Goal: Task Accomplishment & Management: Manage account settings

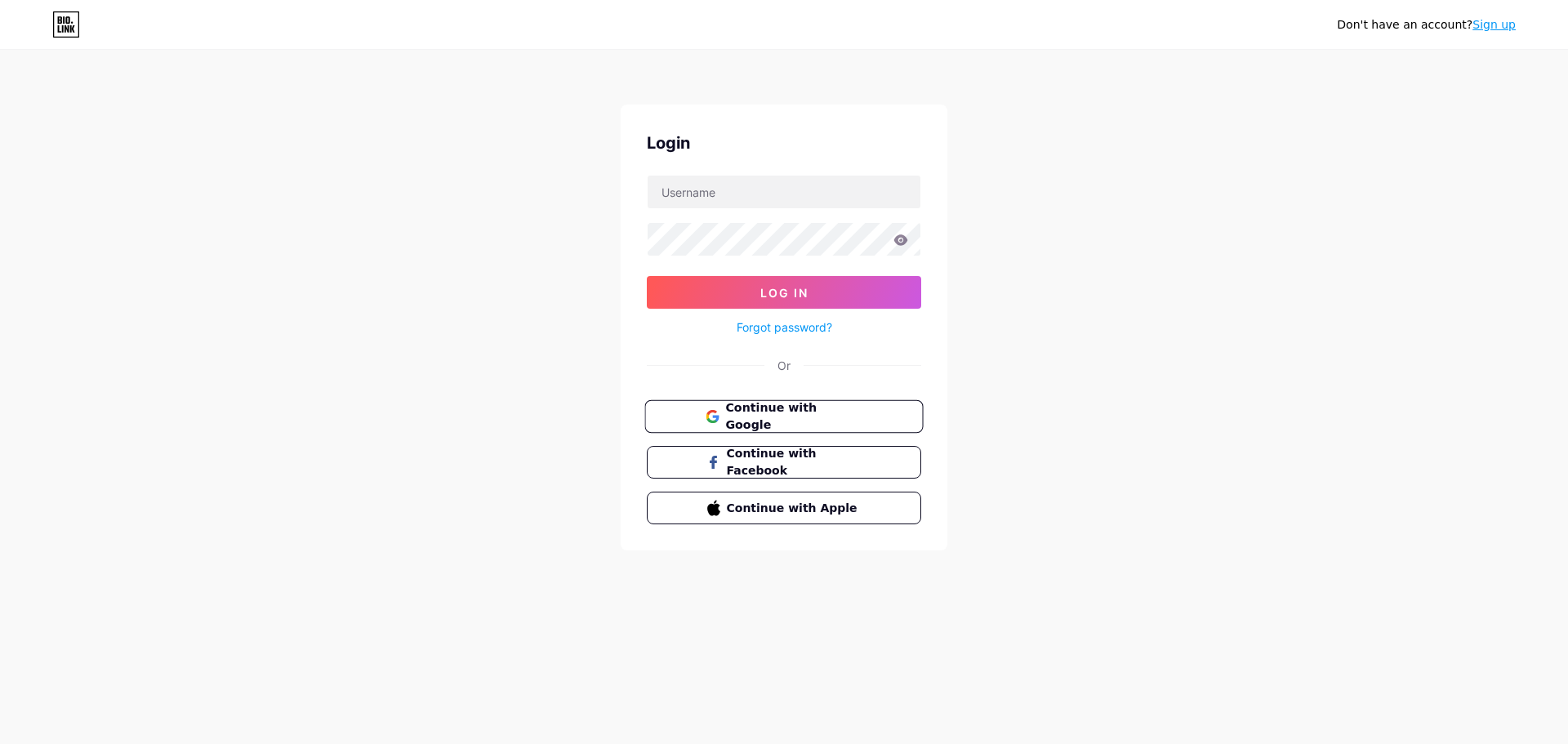
click at [817, 418] on span "Continue with Google" at bounding box center [793, 416] width 136 height 35
click at [755, 199] on input "text" at bounding box center [784, 191] width 273 height 32
type input "medex"
click at [804, 307] on button "Log In" at bounding box center [784, 292] width 275 height 32
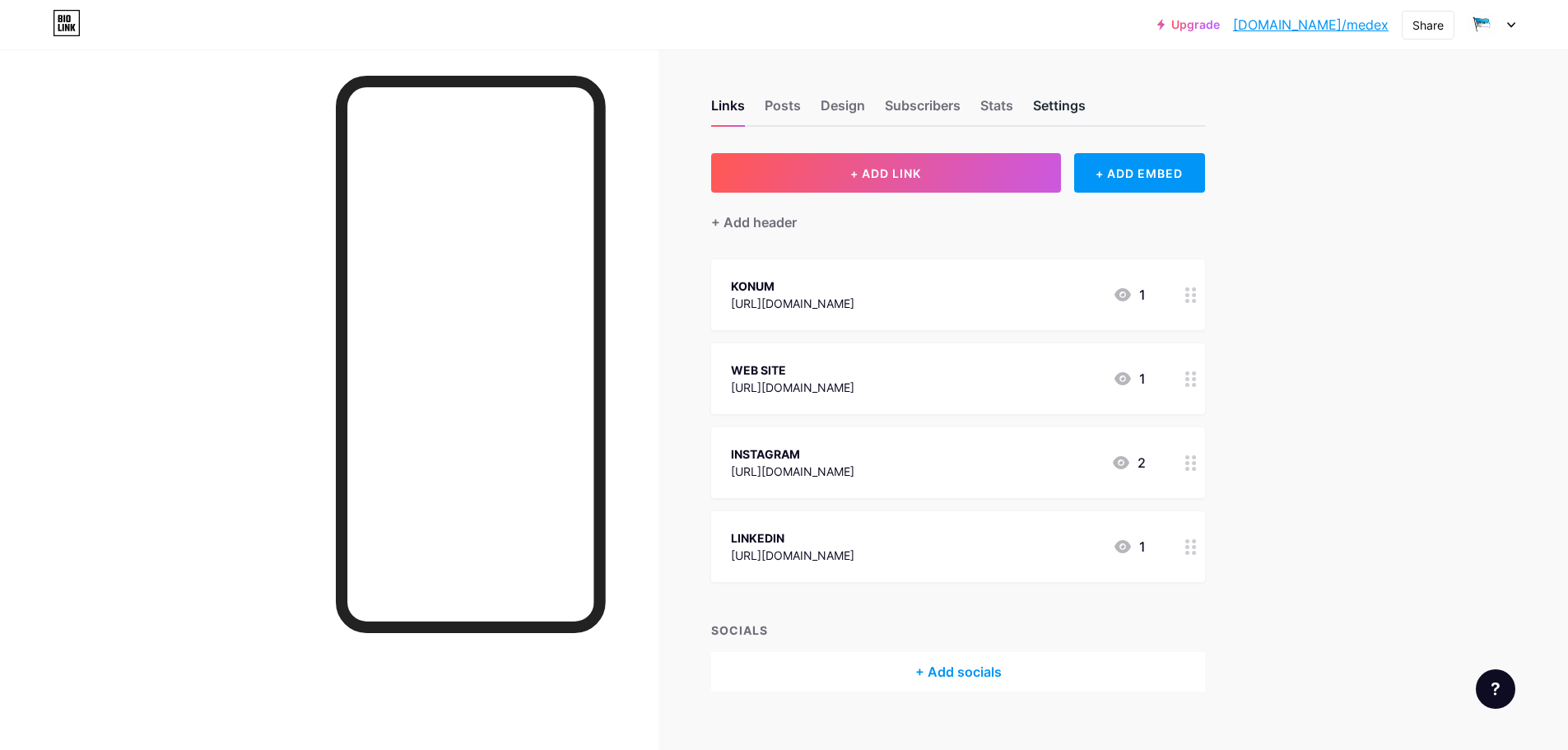
click at [1064, 104] on div "Settings" at bounding box center [1058, 110] width 52 height 30
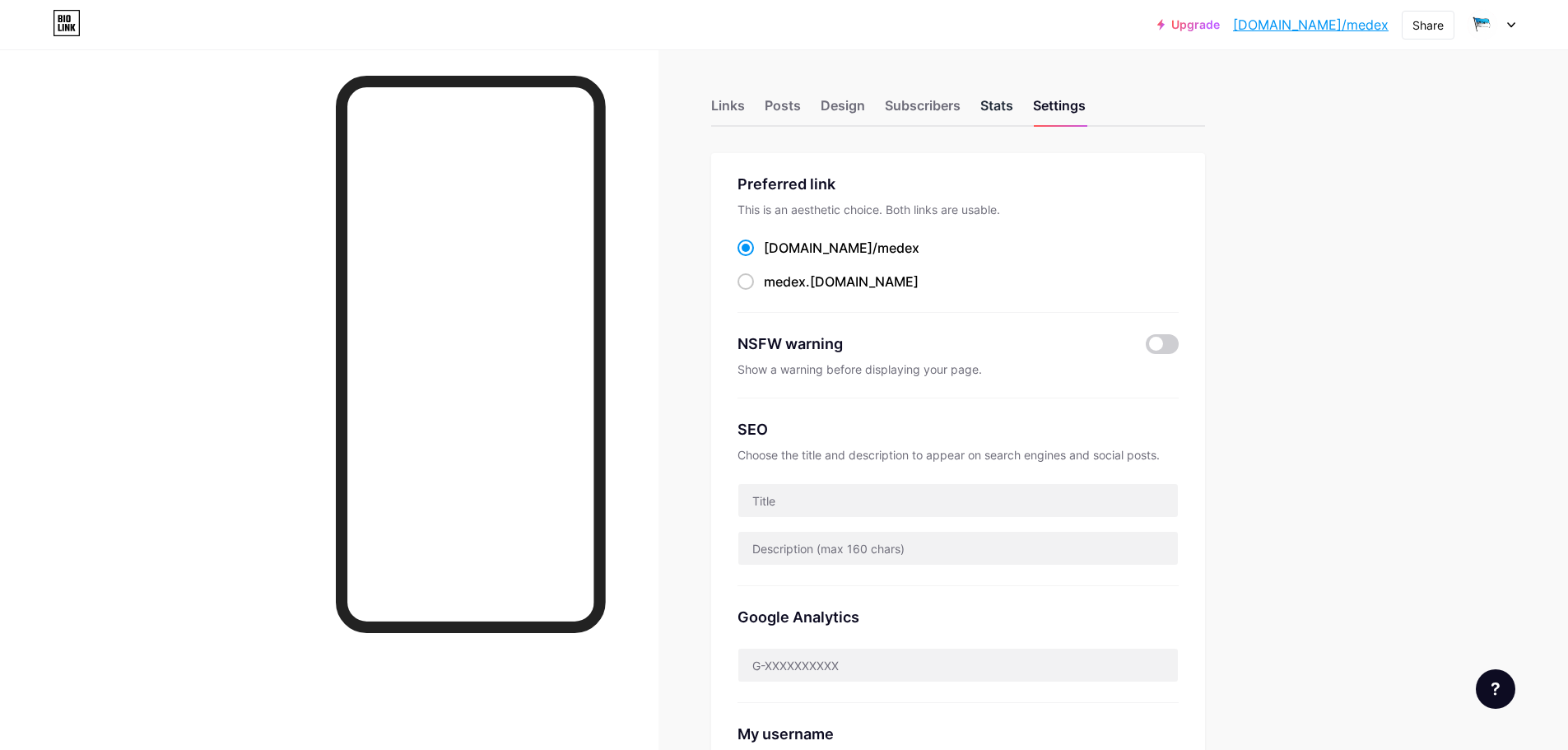
click at [995, 103] on div "Stats" at bounding box center [996, 110] width 32 height 30
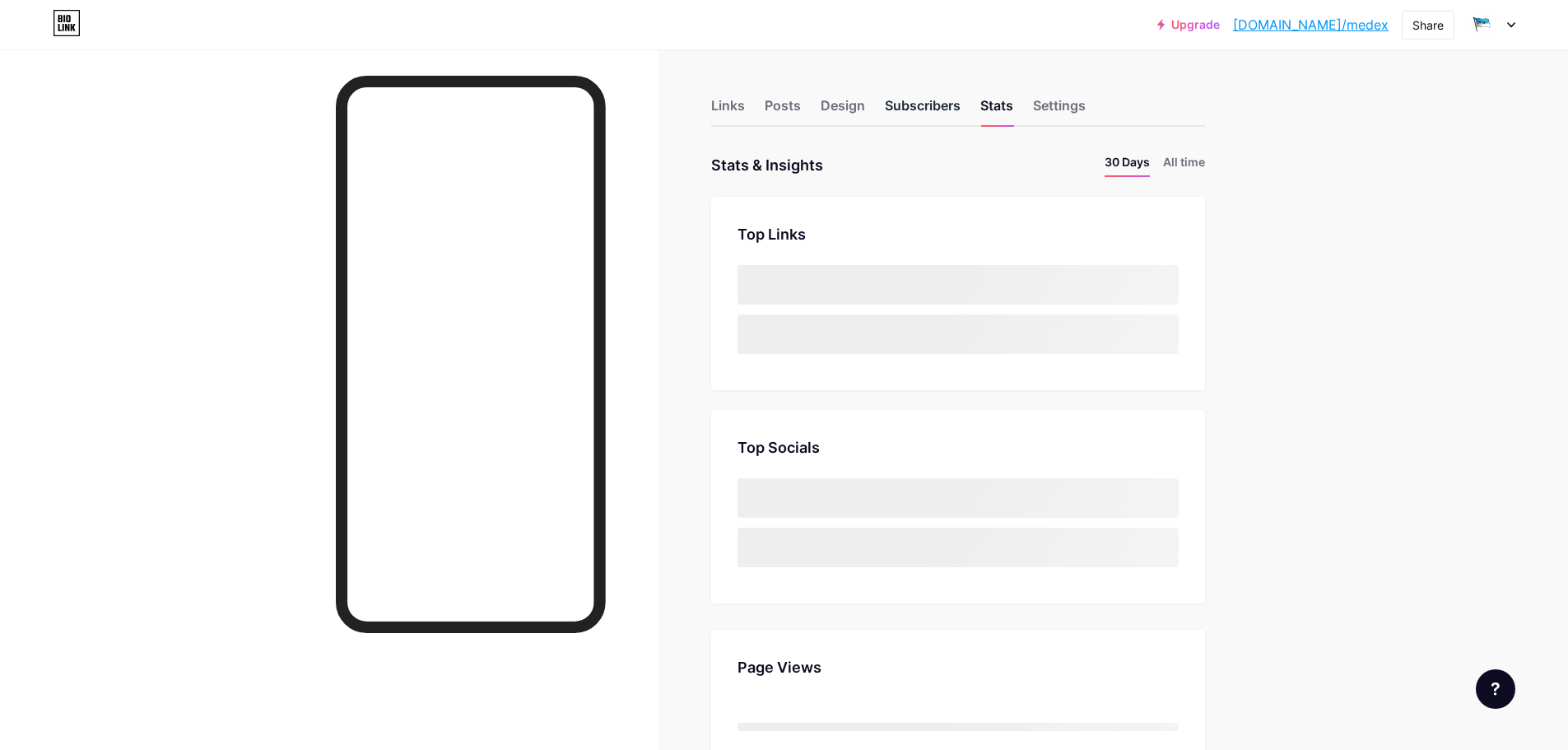
click at [905, 102] on div "Subscribers" at bounding box center [922, 110] width 75 height 30
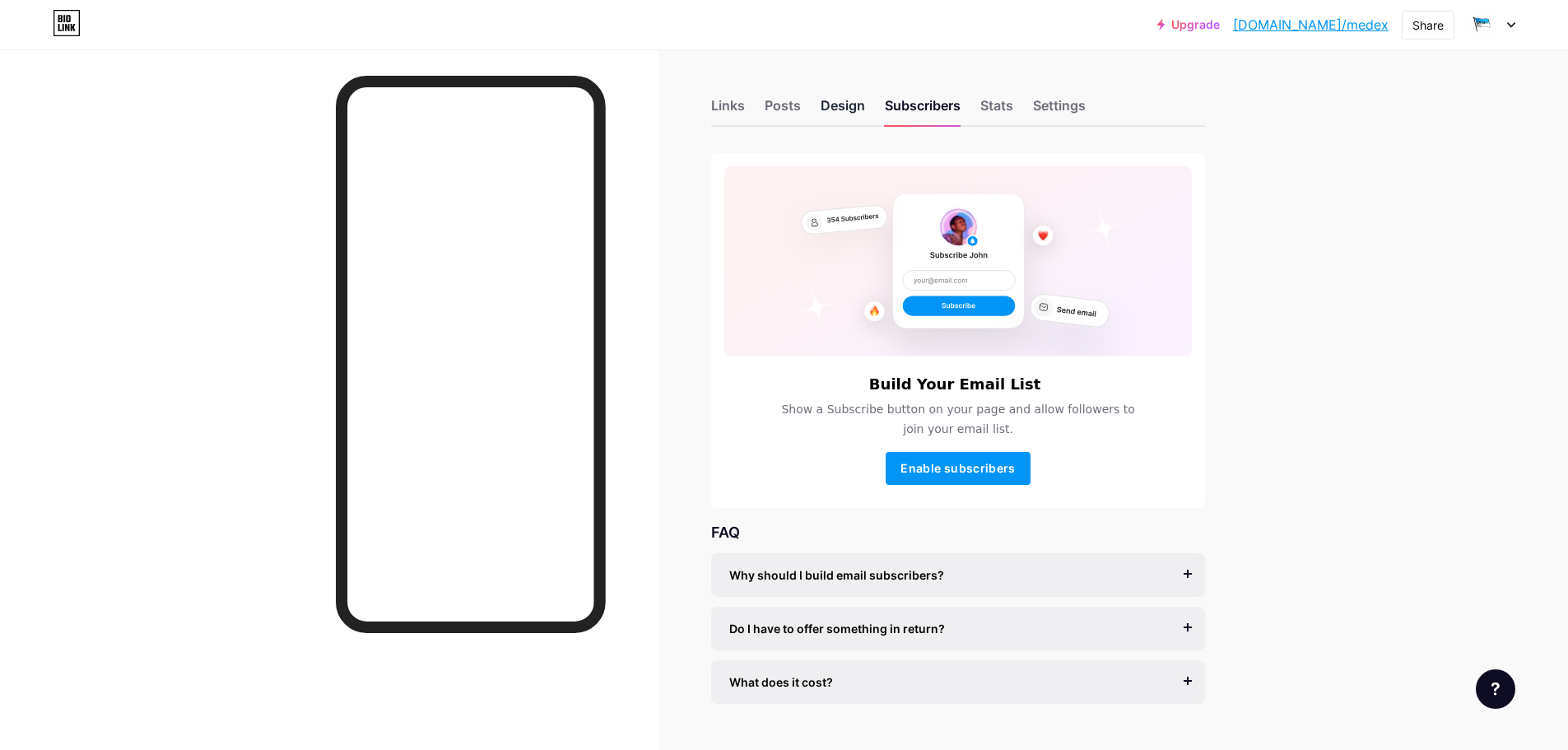
click at [840, 102] on div "Design" at bounding box center [843, 110] width 45 height 30
click at [788, 101] on div "Posts" at bounding box center [783, 110] width 36 height 30
click at [718, 101] on div "Links" at bounding box center [727, 110] width 33 height 30
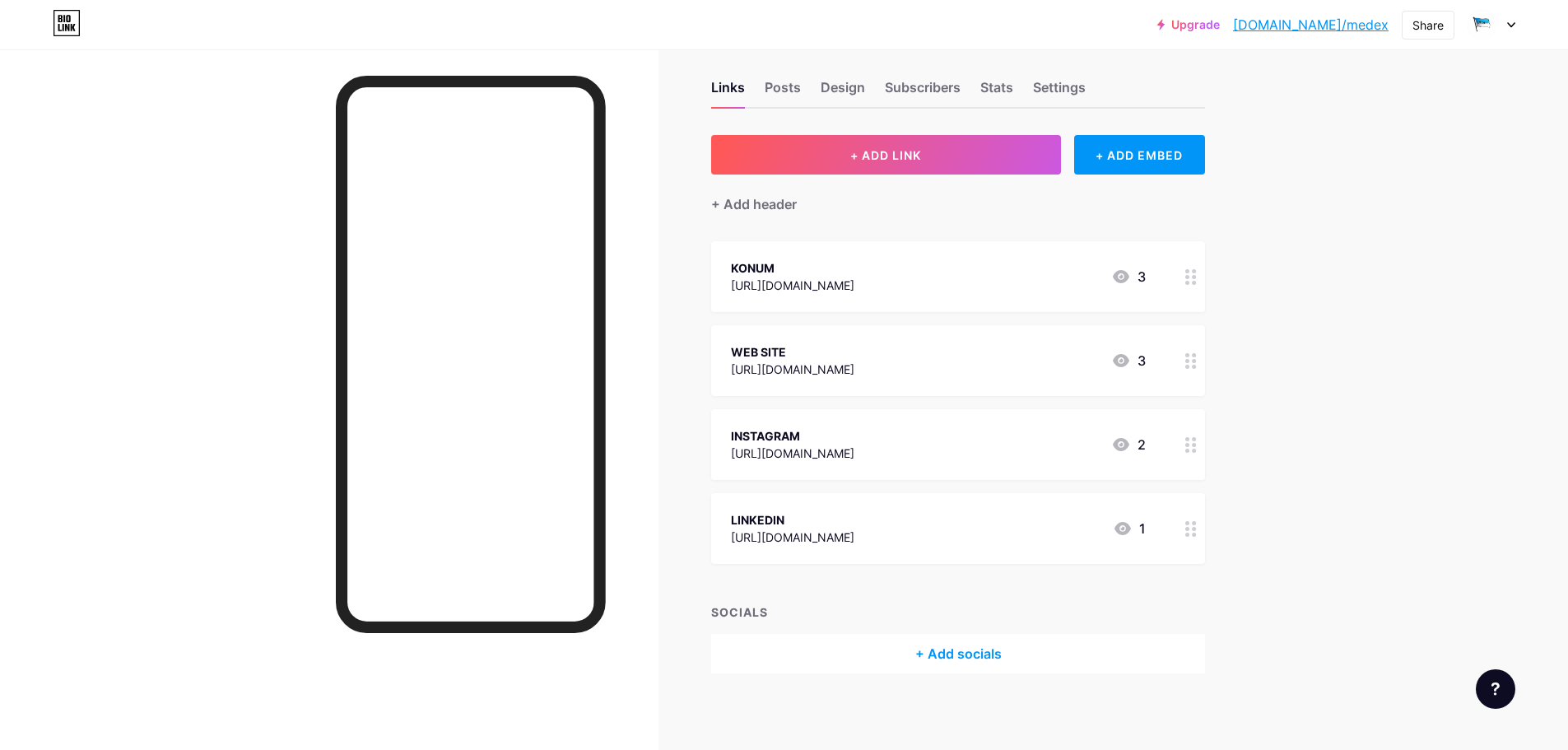
scroll to position [23, 0]
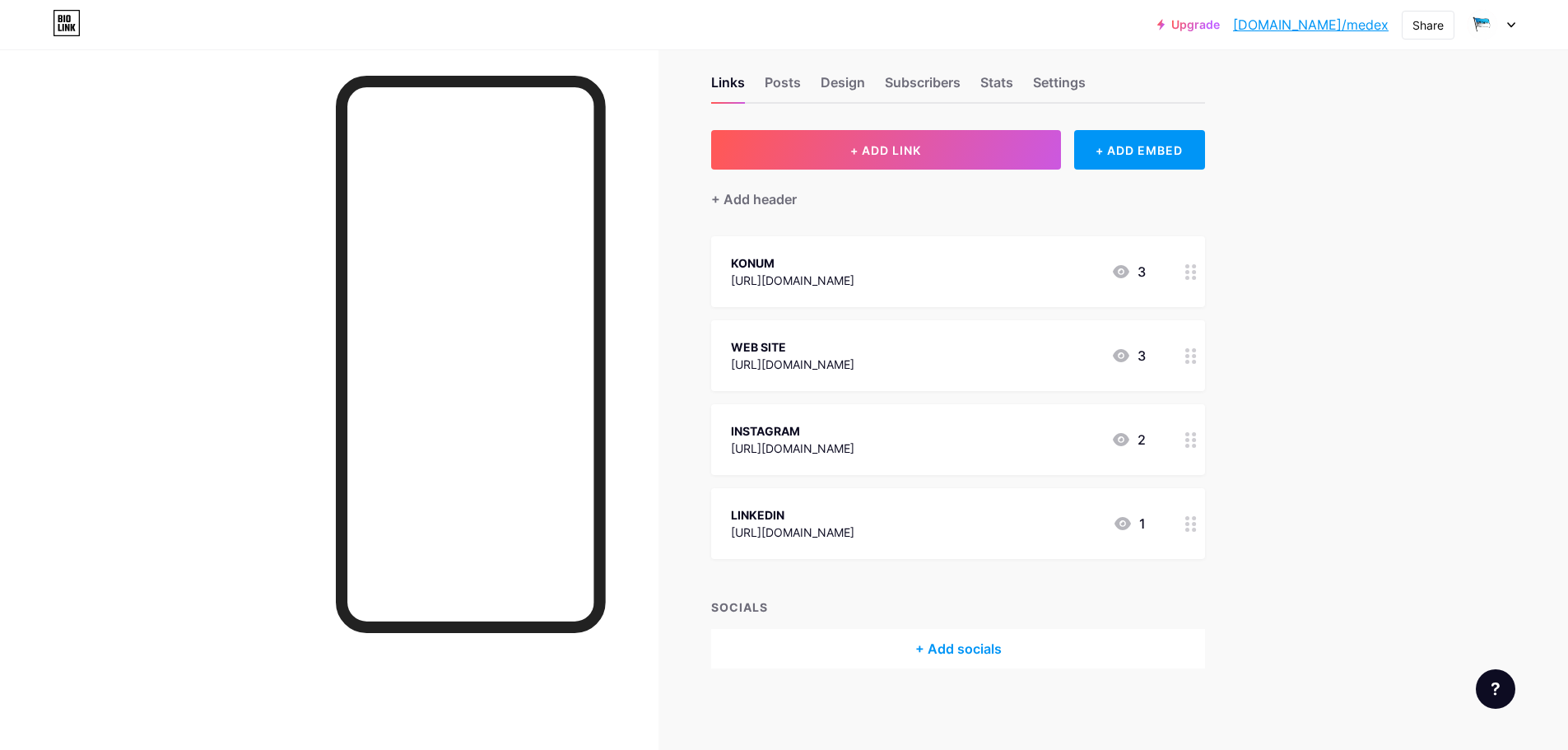
click at [1511, 21] on div at bounding box center [1492, 24] width 48 height 30
click at [1223, 76] on div "Links Posts Design Subscribers Stats Settings + ADD LINK + ADD EMBED + Add head…" at bounding box center [637, 388] width 1274 height 724
click at [838, 80] on div "Design" at bounding box center [843, 87] width 45 height 30
